Goal: Obtain resource: Obtain resource

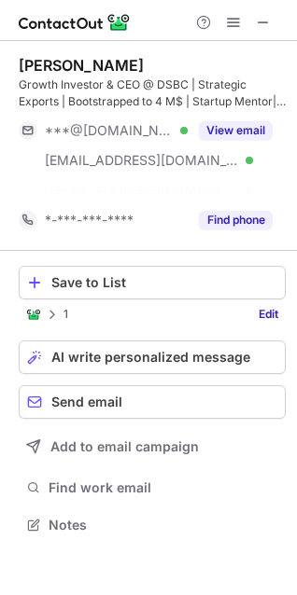
scroll to position [481, 297]
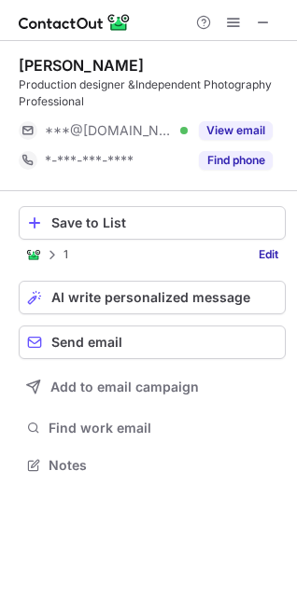
scroll to position [452, 297]
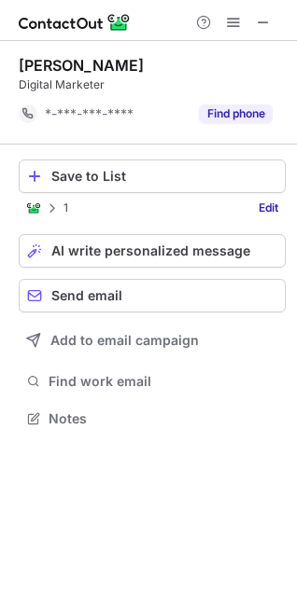
scroll to position [405, 297]
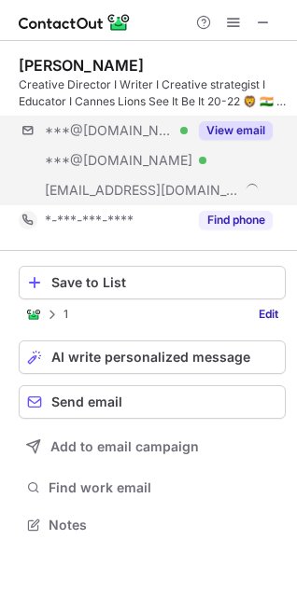
scroll to position [511, 297]
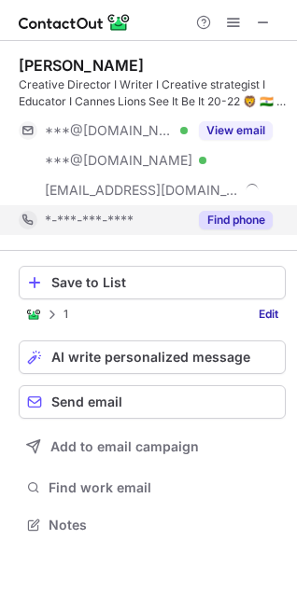
click at [221, 217] on button "Find phone" at bounding box center [236, 220] width 74 height 19
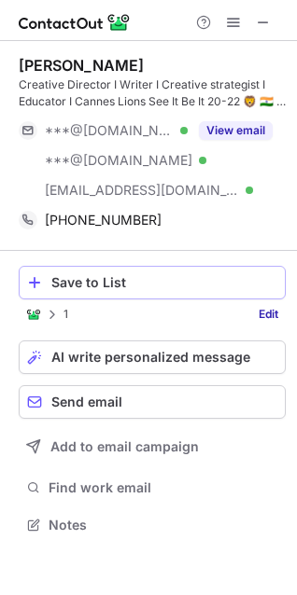
click at [155, 290] on button "Save to List" at bounding box center [152, 283] width 267 height 34
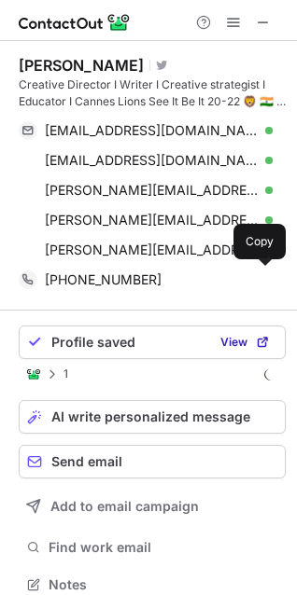
scroll to position [571, 284]
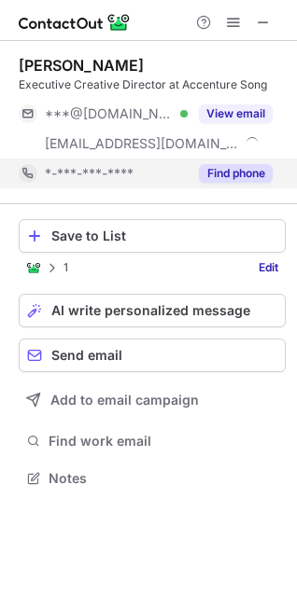
scroll to position [465, 297]
click at [205, 166] on button "Find phone" at bounding box center [236, 173] width 74 height 19
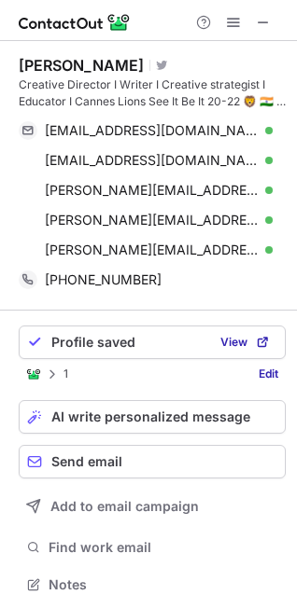
scroll to position [571, 284]
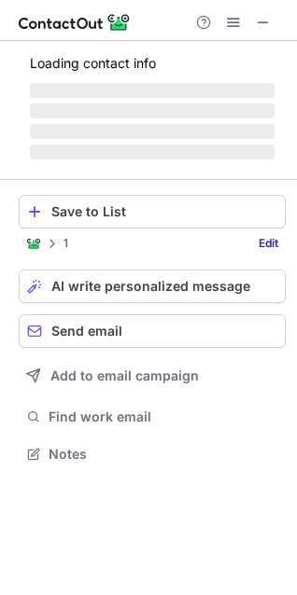
scroll to position [8, 8]
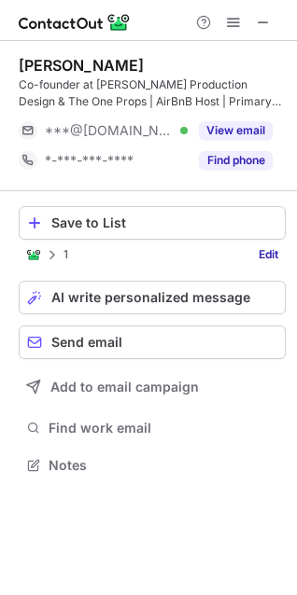
scroll to position [452, 297]
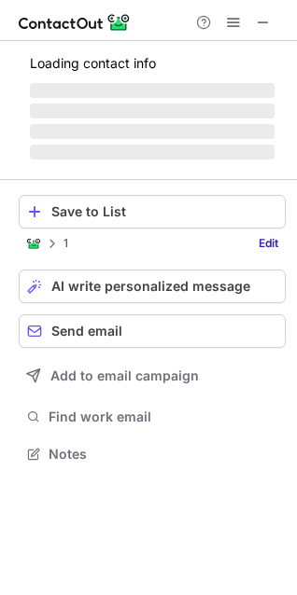
scroll to position [8, 8]
